Goal: Navigation & Orientation: Find specific page/section

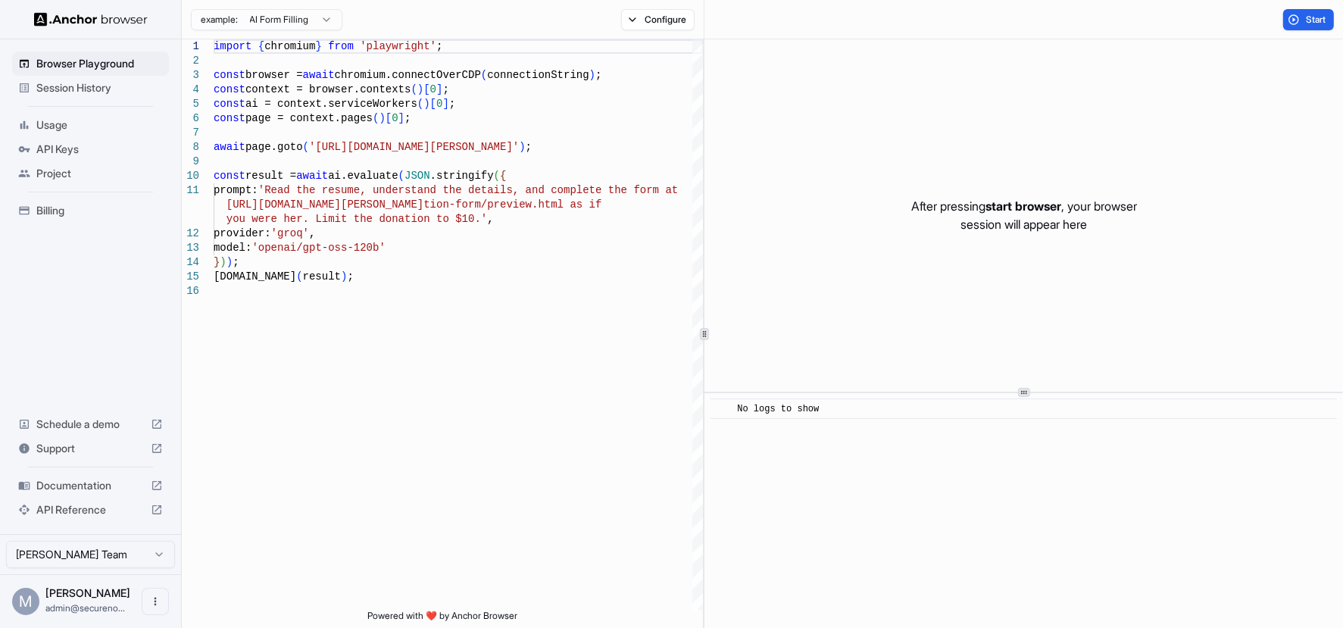
click at [325, 17] on html "Browser Playground Session History Usage API Keys Project Billing Schedule a de…" at bounding box center [671, 314] width 1343 height 628
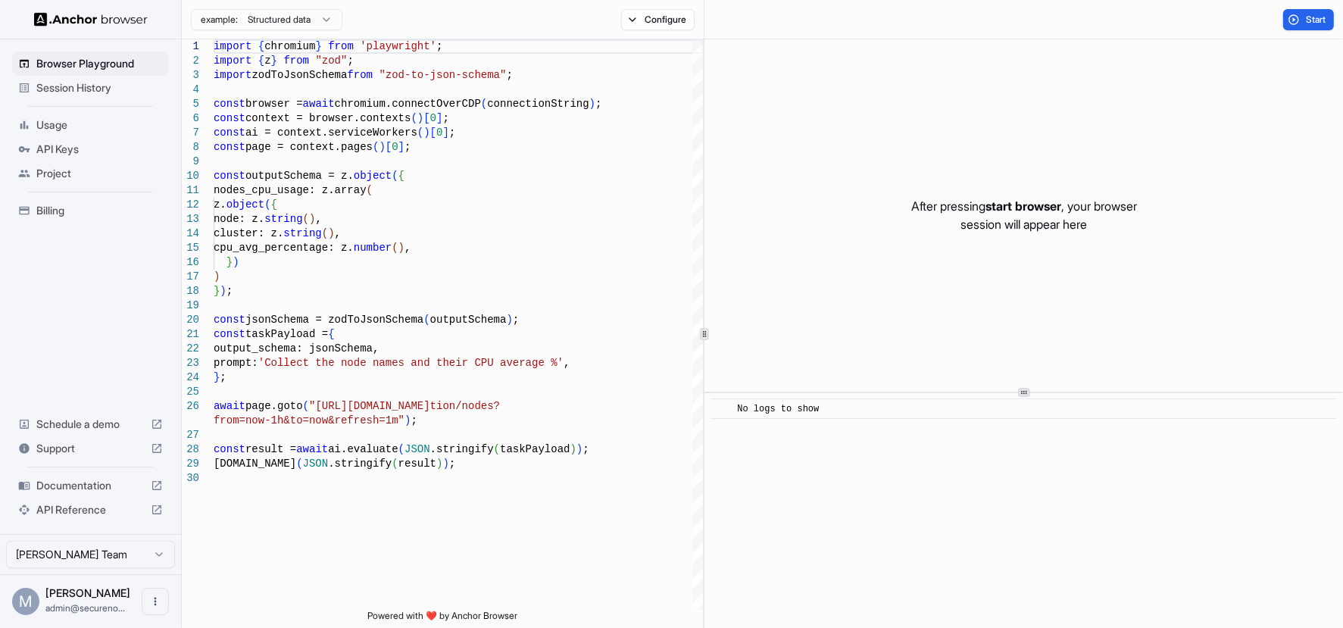
click at [322, 17] on html "Browser Playground Session History Usage API Keys Project Billing Schedule a de…" at bounding box center [671, 314] width 1343 height 628
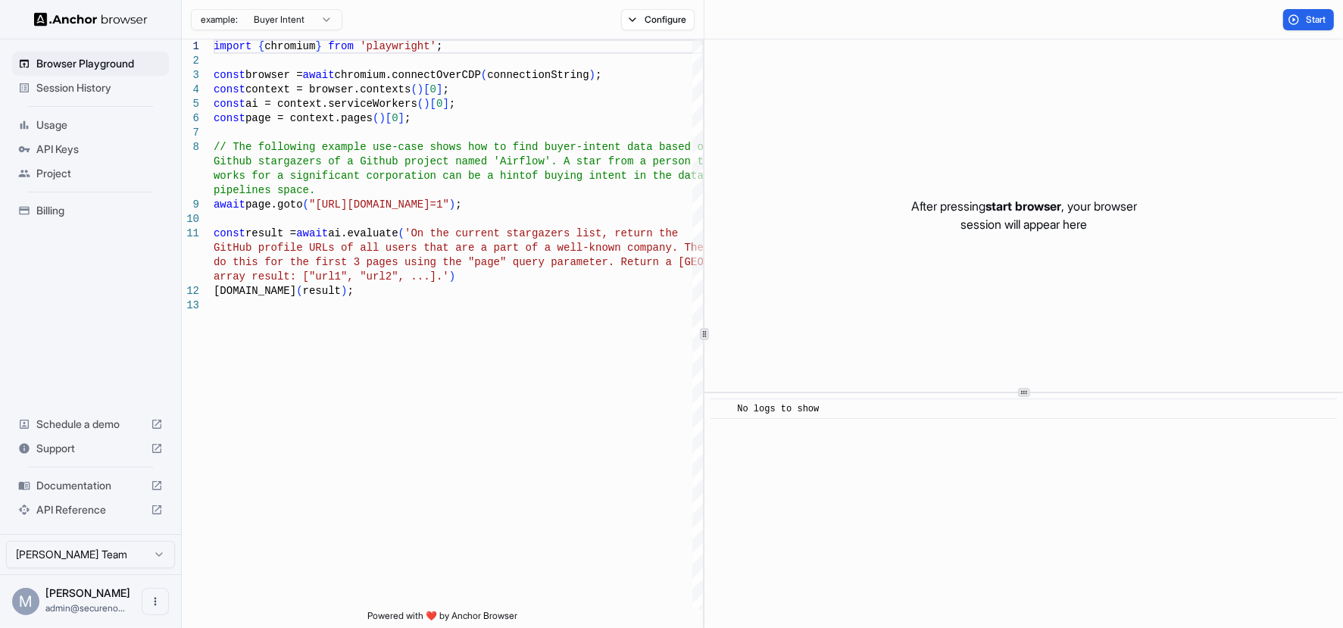
click at [326, 20] on html "Browser Playground Session History Usage API Keys Project Billing Schedule a de…" at bounding box center [671, 314] width 1343 height 628
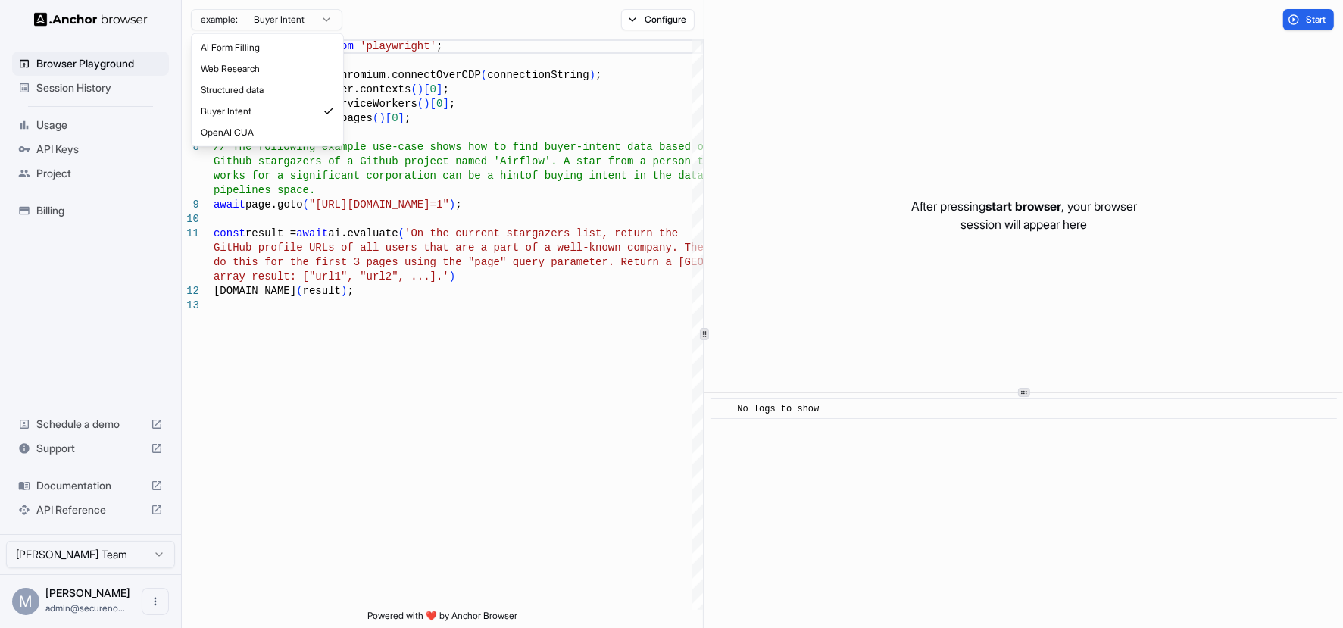
type textarea "**********"
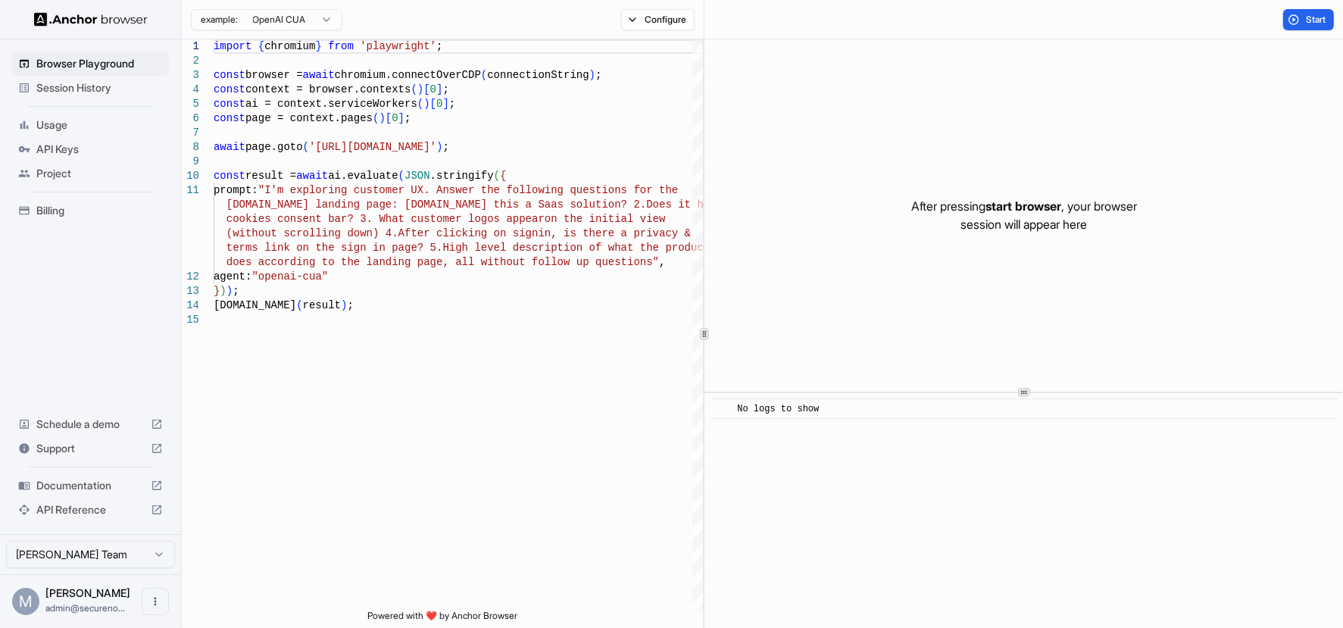
click at [49, 172] on span "Project" at bounding box center [99, 173] width 126 height 15
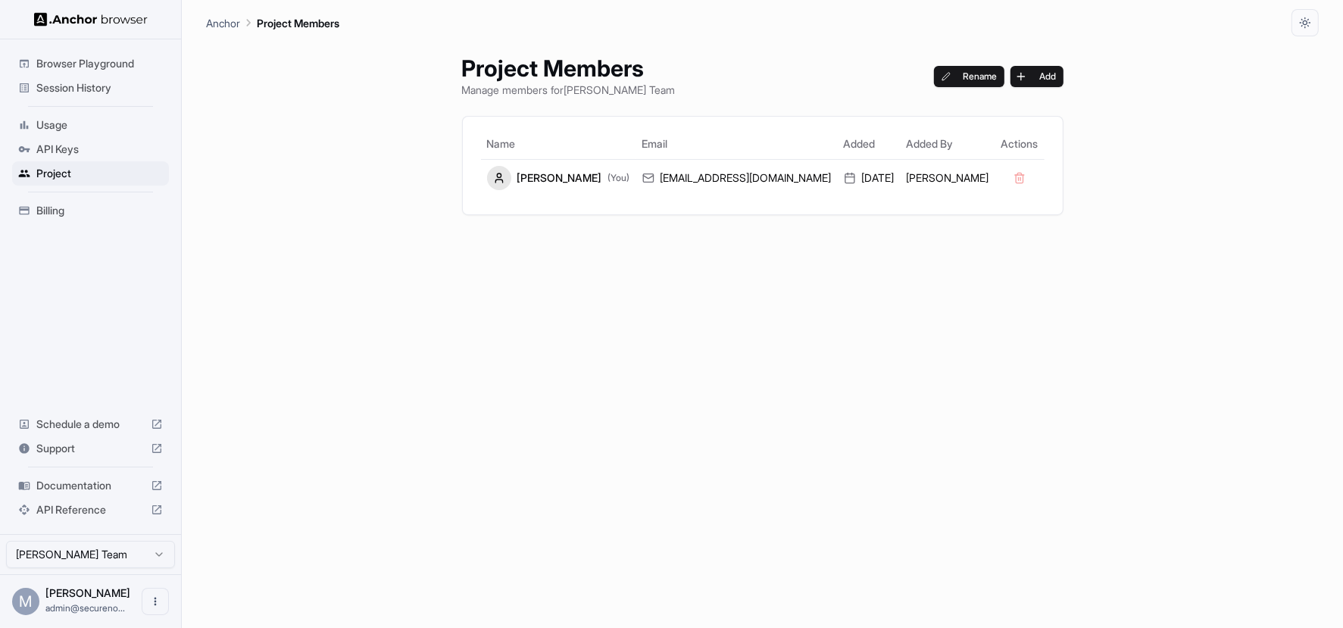
click at [83, 56] on span "Browser Playground" at bounding box center [99, 63] width 126 height 15
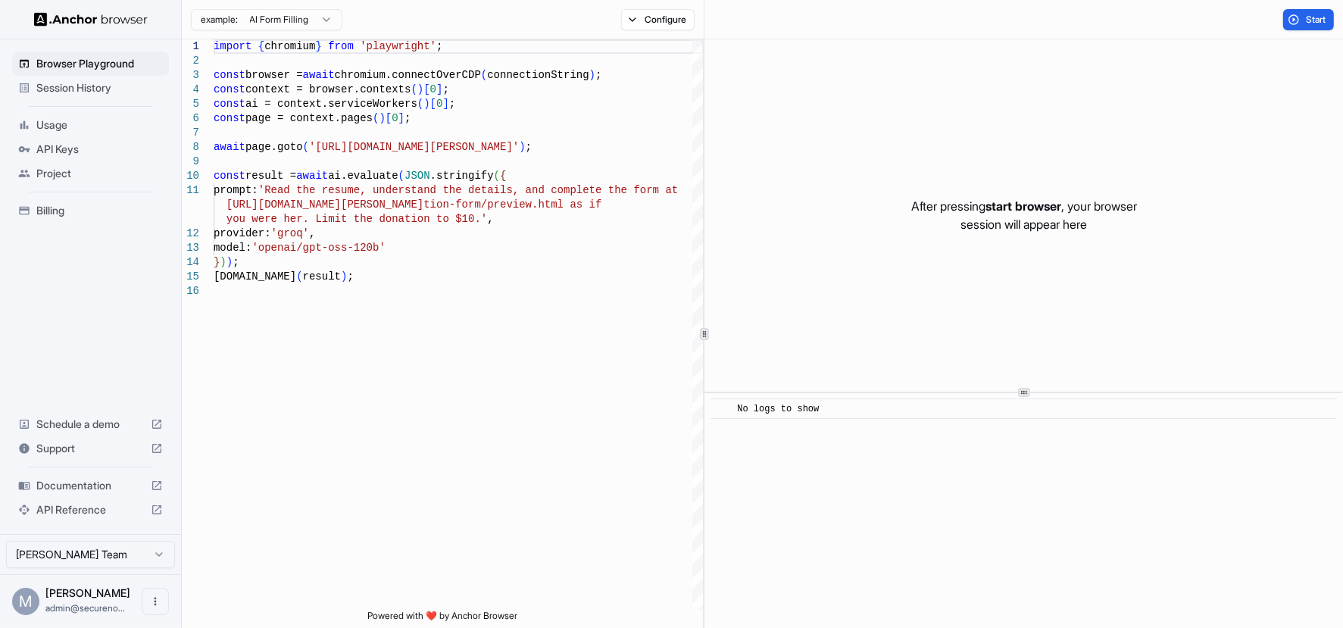
click at [61, 122] on span "Usage" at bounding box center [99, 124] width 126 height 15
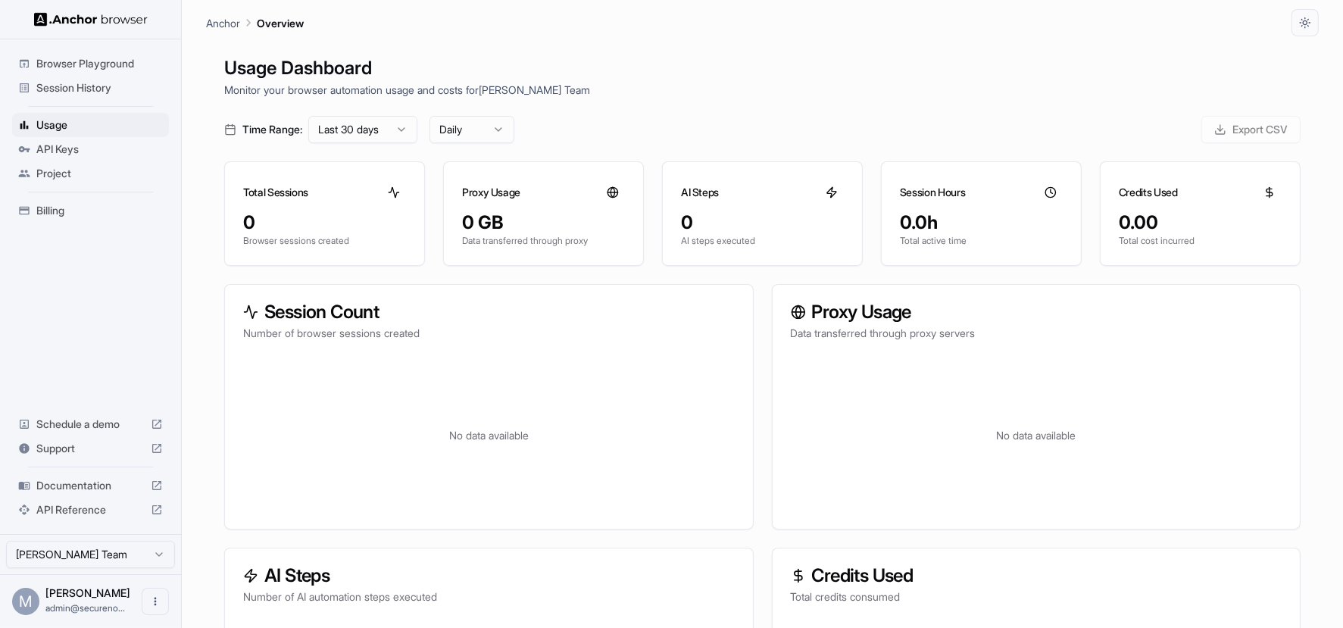
click at [58, 161] on div "Project" at bounding box center [90, 173] width 157 height 24
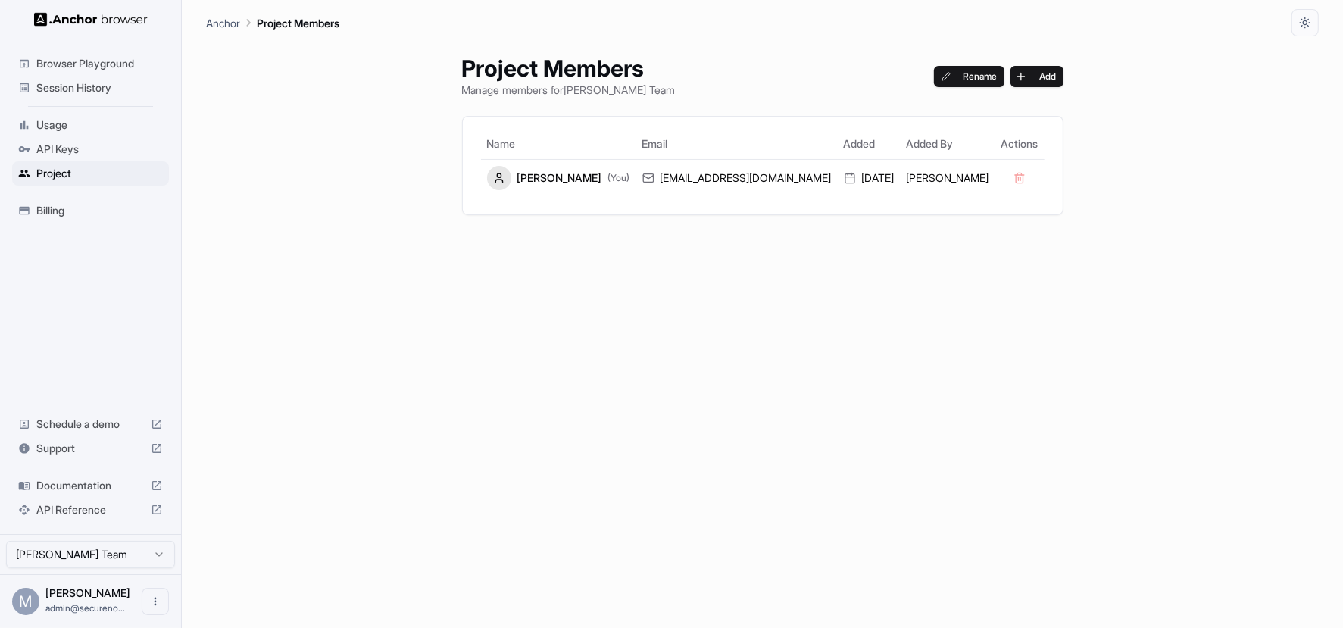
click at [107, 512] on span "API Reference" at bounding box center [90, 509] width 108 height 15
